Goal: Answer question/provide support

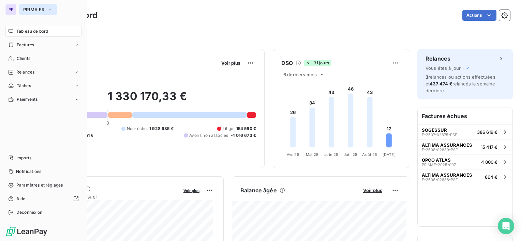
click at [30, 13] on button "PRIMA FR" at bounding box center [38, 9] width 38 height 11
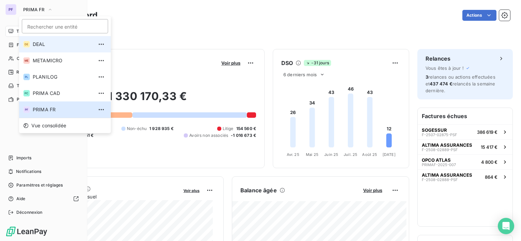
click at [36, 40] on li "DE DEAL" at bounding box center [65, 44] width 92 height 16
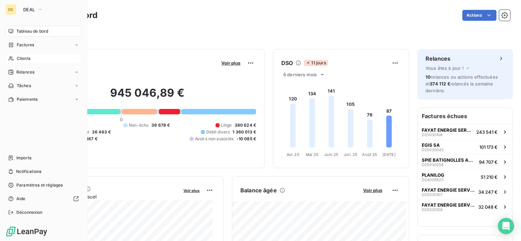
click at [29, 53] on div "Clients" at bounding box center [43, 58] width 76 height 11
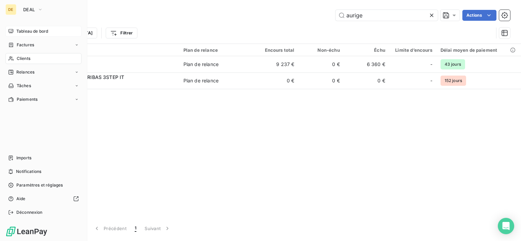
click at [19, 30] on span "Tableau de bord" at bounding box center [32, 31] width 32 height 6
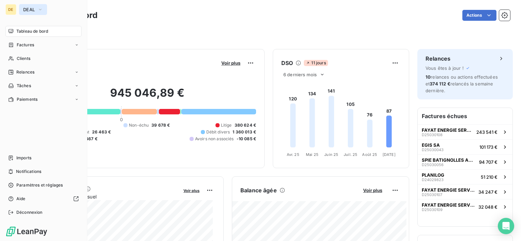
click at [34, 10] on span "DEAL" at bounding box center [29, 9] width 12 height 5
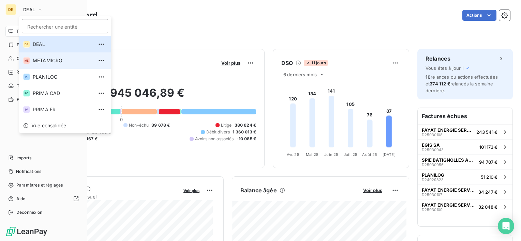
click at [47, 64] on li "ME METAMICRO" at bounding box center [65, 61] width 92 height 16
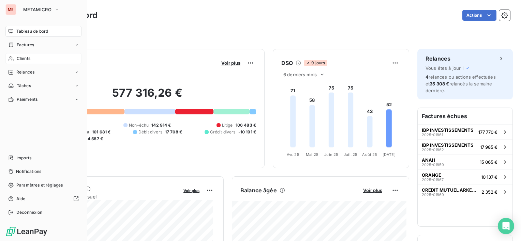
click at [38, 63] on div "Clients" at bounding box center [43, 58] width 76 height 11
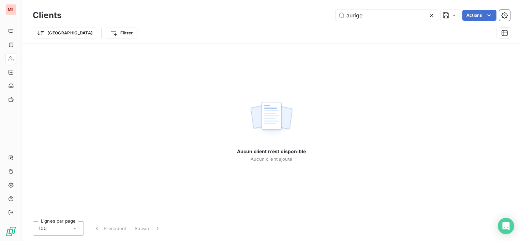
drag, startPoint x: 368, startPoint y: 18, endPoint x: 263, endPoint y: 16, distance: 104.7
click at [263, 16] on div "aurige Actions" at bounding box center [290, 15] width 441 height 11
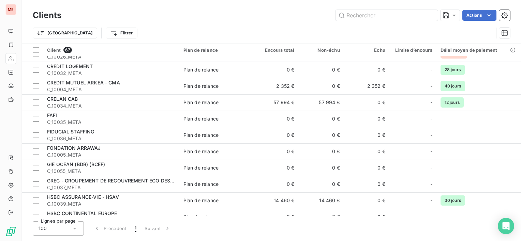
scroll to position [614, 0]
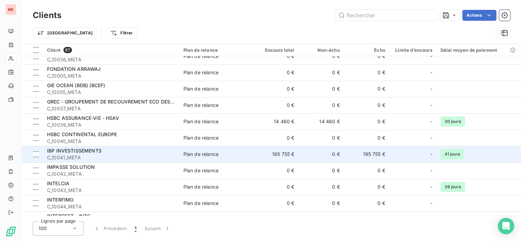
click at [149, 147] on td "IBP INVESTISSEMENTS C_10041_META" at bounding box center [111, 154] width 136 height 16
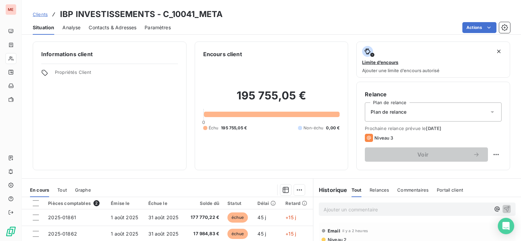
click at [116, 29] on span "Contacts & Adresses" at bounding box center [113, 27] width 48 height 7
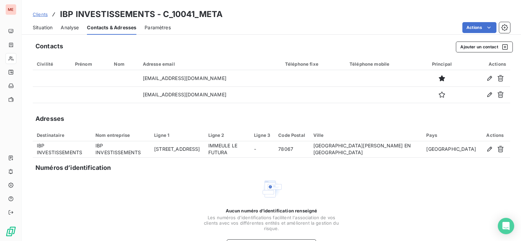
click at [42, 27] on span "Situation" at bounding box center [43, 27] width 20 height 7
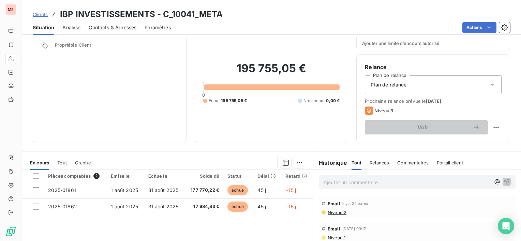
scroll to position [68, 0]
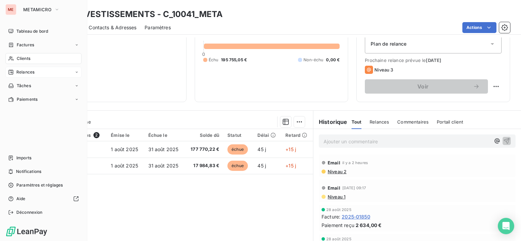
click at [43, 75] on div "Relances" at bounding box center [43, 72] width 76 height 11
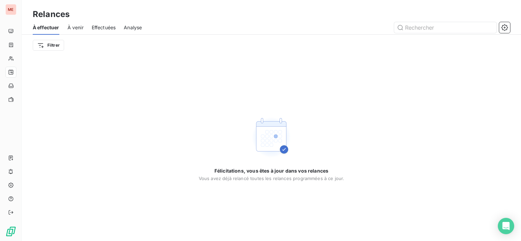
click at [144, 31] on div "À effectuer À venir Effectuées Analyse" at bounding box center [271, 27] width 499 height 14
click at [137, 26] on span "Analyse" at bounding box center [133, 27] width 18 height 7
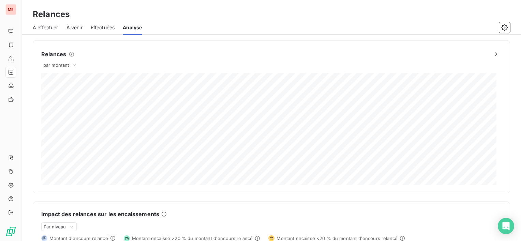
click at [112, 30] on span "Effectuées" at bounding box center [103, 27] width 24 height 7
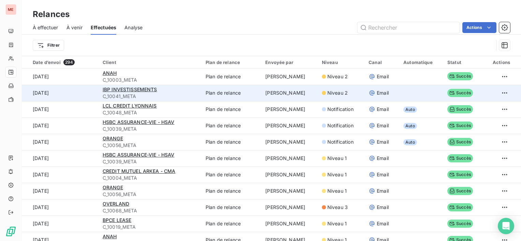
click at [173, 90] on div "IBP INVESTISSEMENTS" at bounding box center [150, 89] width 95 height 7
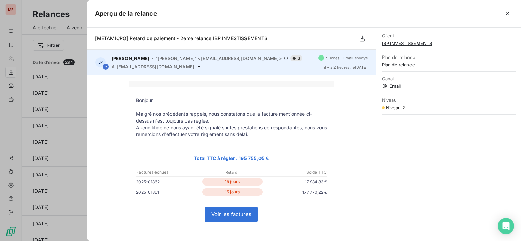
click at [202, 67] on icon at bounding box center [198, 66] width 5 height 5
click at [194, 70] on div "JP [PERSON_NAME] - "[PERSON_NAME]" <[EMAIL_ADDRESS][DOMAIN_NAME]> 3 À [EMAIL_AD…" at bounding box center [231, 62] width 289 height 25
click at [202, 65] on icon at bounding box center [198, 66] width 5 height 5
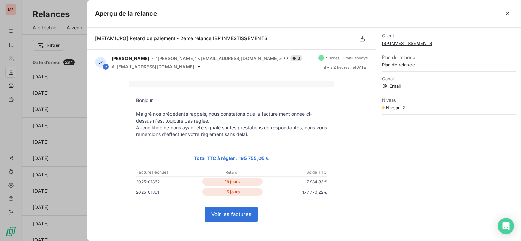
click at [312, 90] on td "Bonjour Malgré nos précédents rappels, nous constatons que la facture mentionné…" at bounding box center [231, 206] width 205 height 237
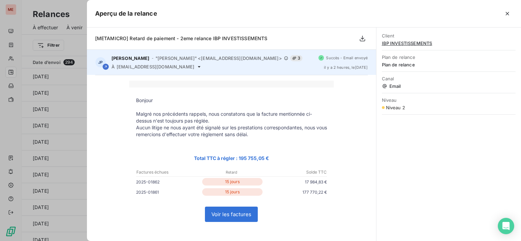
click at [315, 71] on div "JP [PERSON_NAME] - "[PERSON_NAME]" <[EMAIL_ADDRESS][DOMAIN_NAME]> 3 À [EMAIL_AD…" at bounding box center [231, 62] width 289 height 25
drag, startPoint x: 246, startPoint y: 68, endPoint x: 238, endPoint y: 67, distance: 7.6
click at [245, 68] on div "À [EMAIL_ADDRESS][DOMAIN_NAME]" at bounding box center [213, 66] width 202 height 5
click at [201, 67] on icon at bounding box center [199, 66] width 3 height 1
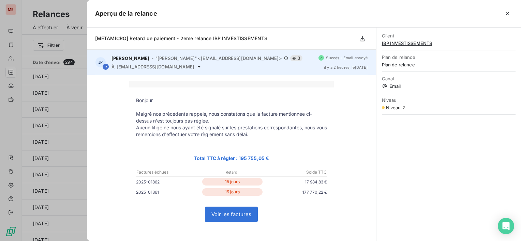
click at [202, 67] on icon at bounding box center [198, 66] width 5 height 5
click at [202, 68] on icon at bounding box center [198, 66] width 5 height 5
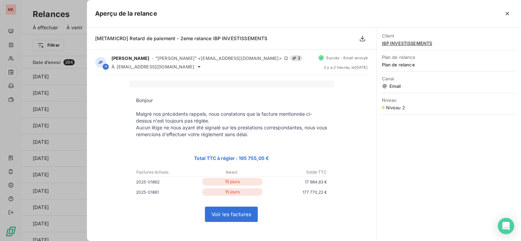
click at [507, 12] on icon "button" at bounding box center [507, 13] width 7 height 7
